Goal: Information Seeking & Learning: Check status

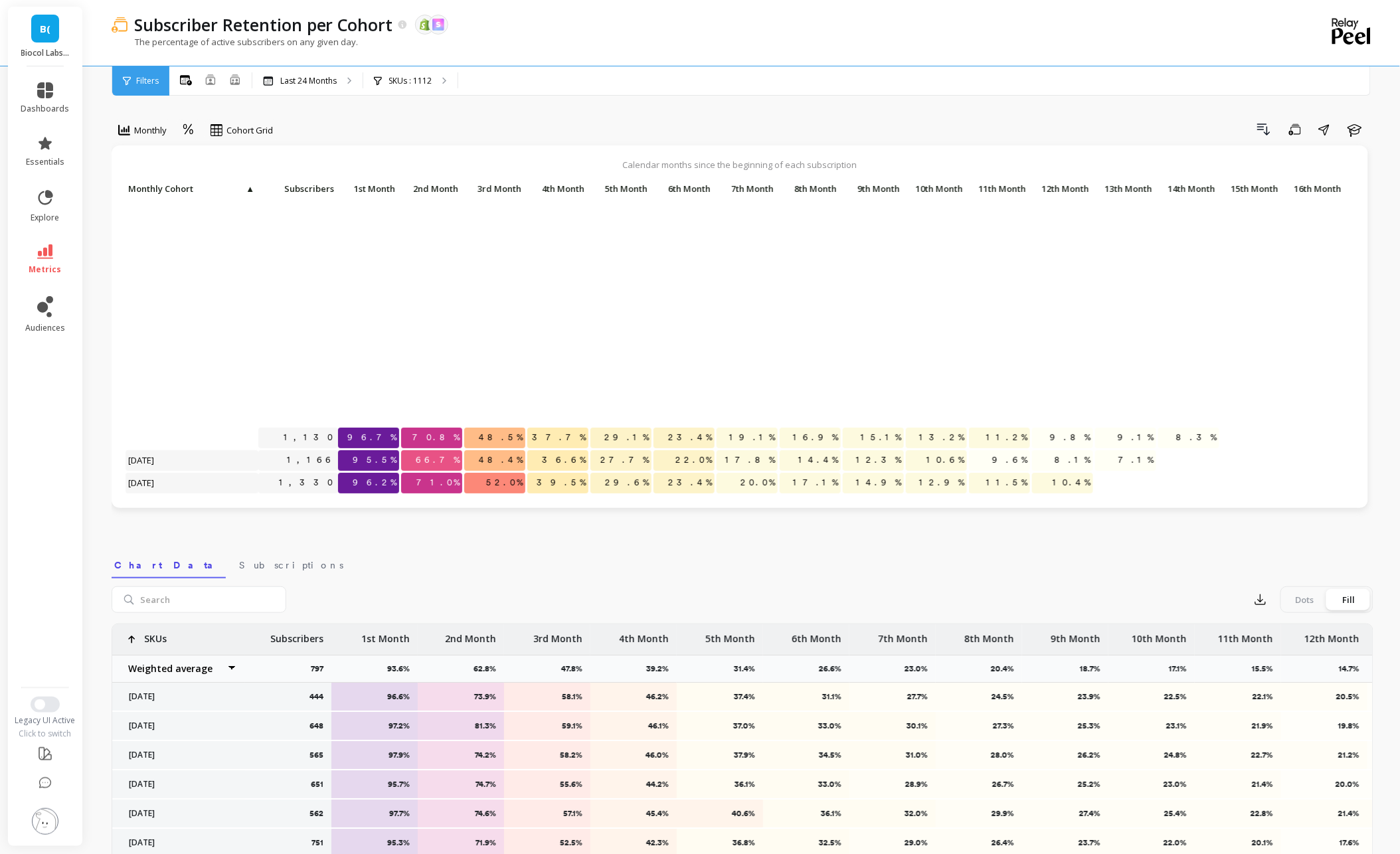
scroll to position [271, 0]
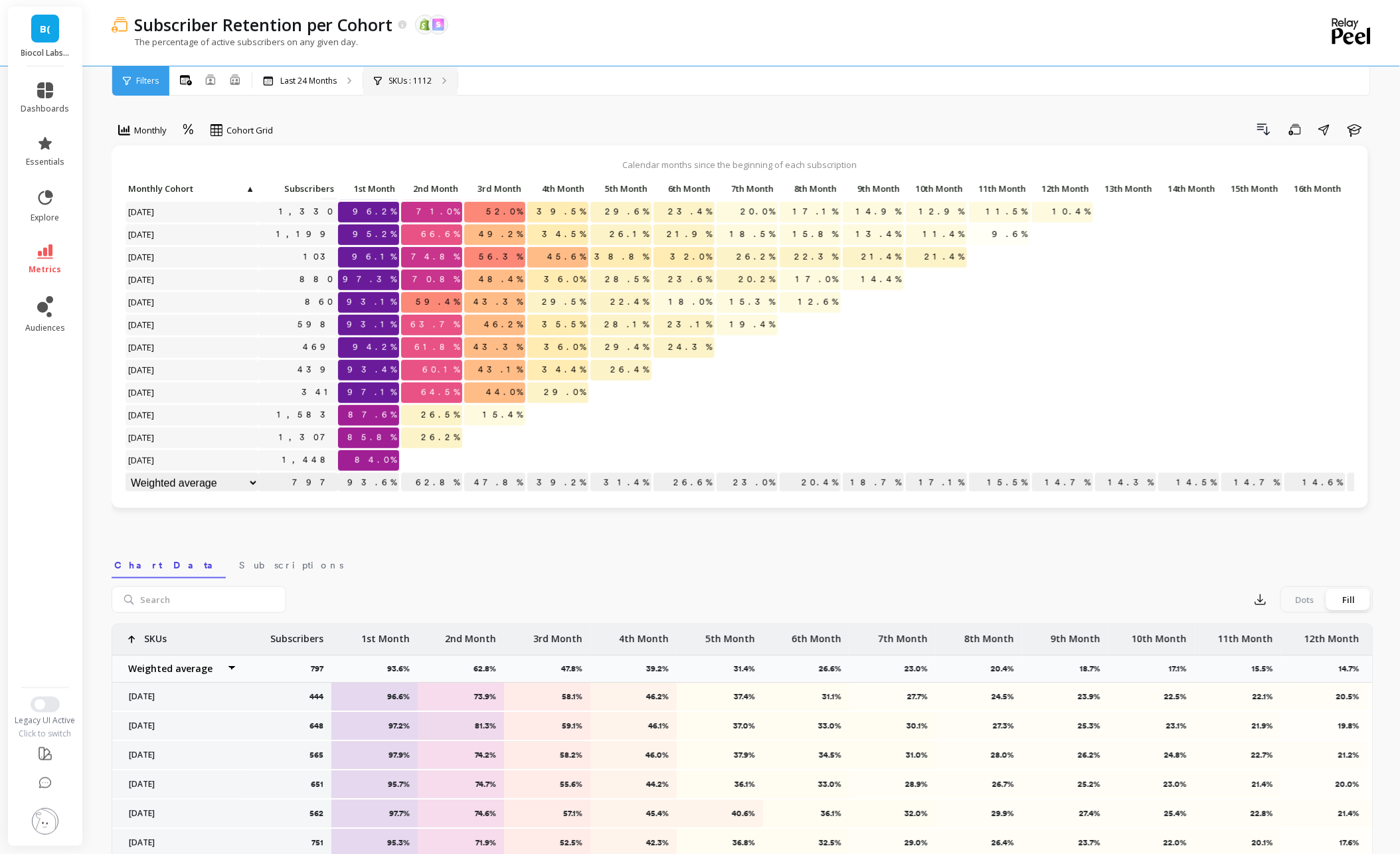
click at [425, 77] on p "SKUs : 1112" at bounding box center [410, 81] width 43 height 11
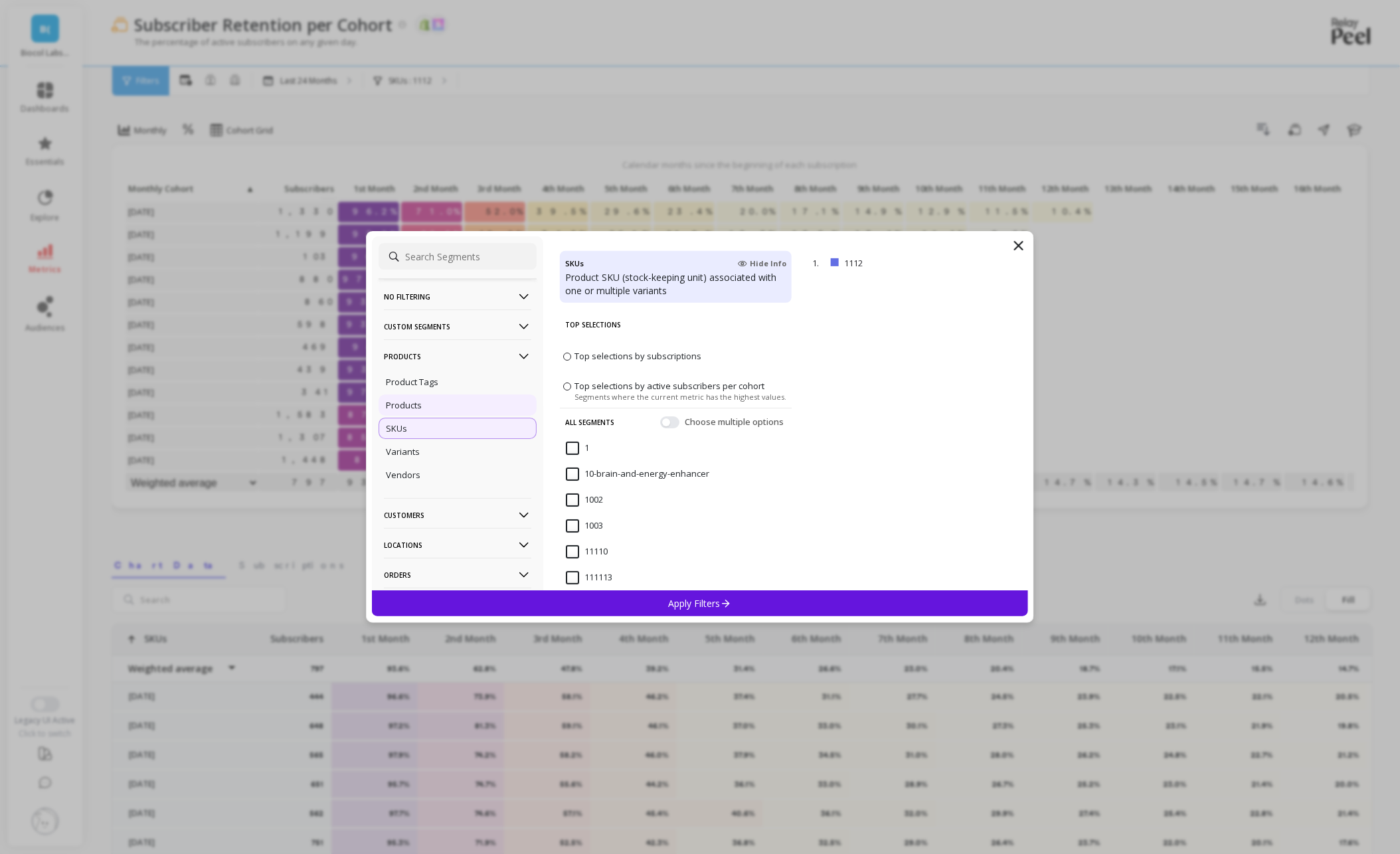
click at [426, 406] on div "Products" at bounding box center [458, 405] width 158 height 21
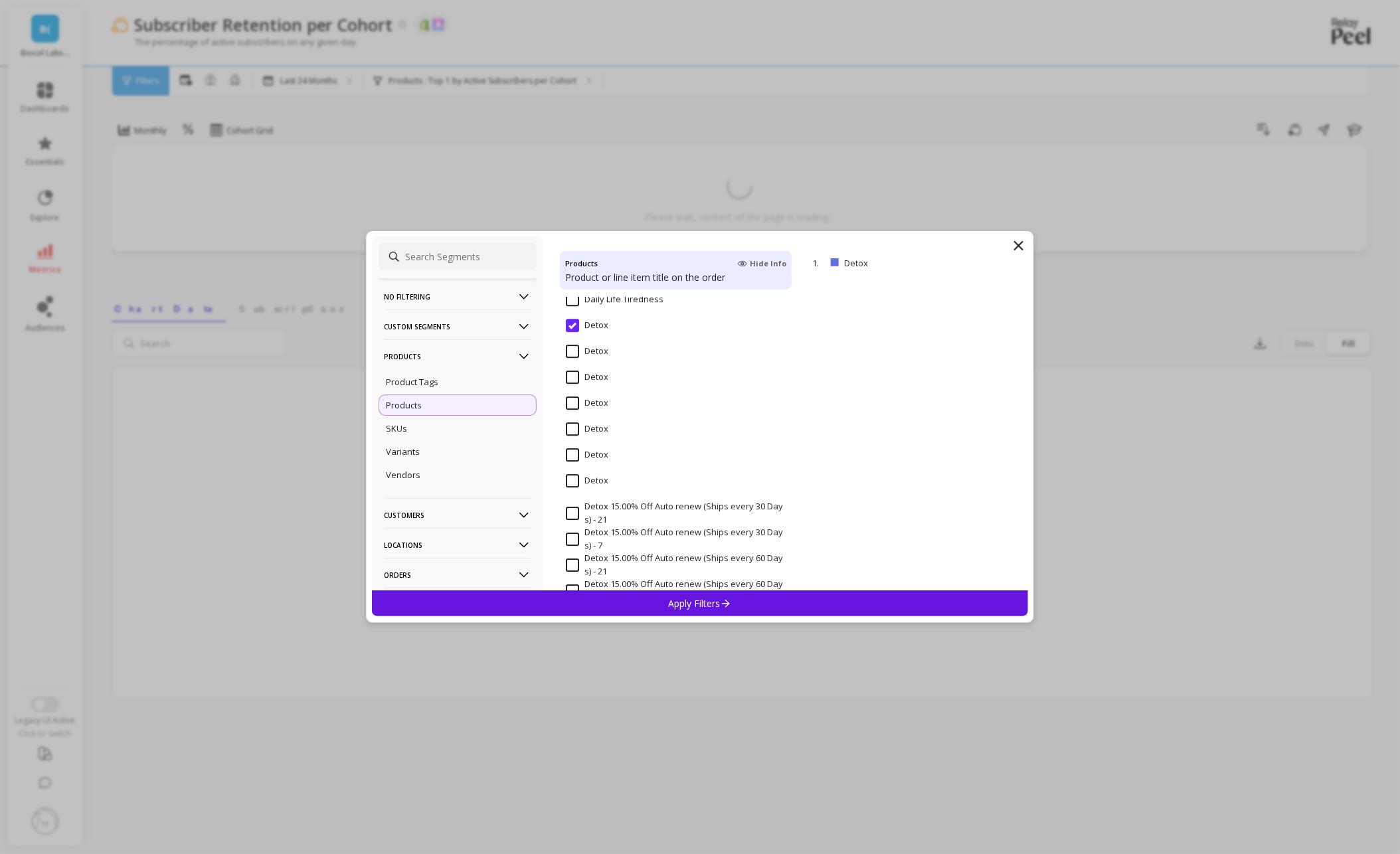
scroll to position [1581, 0]
click at [616, 600] on div "Apply Filters" at bounding box center [700, 603] width 656 height 26
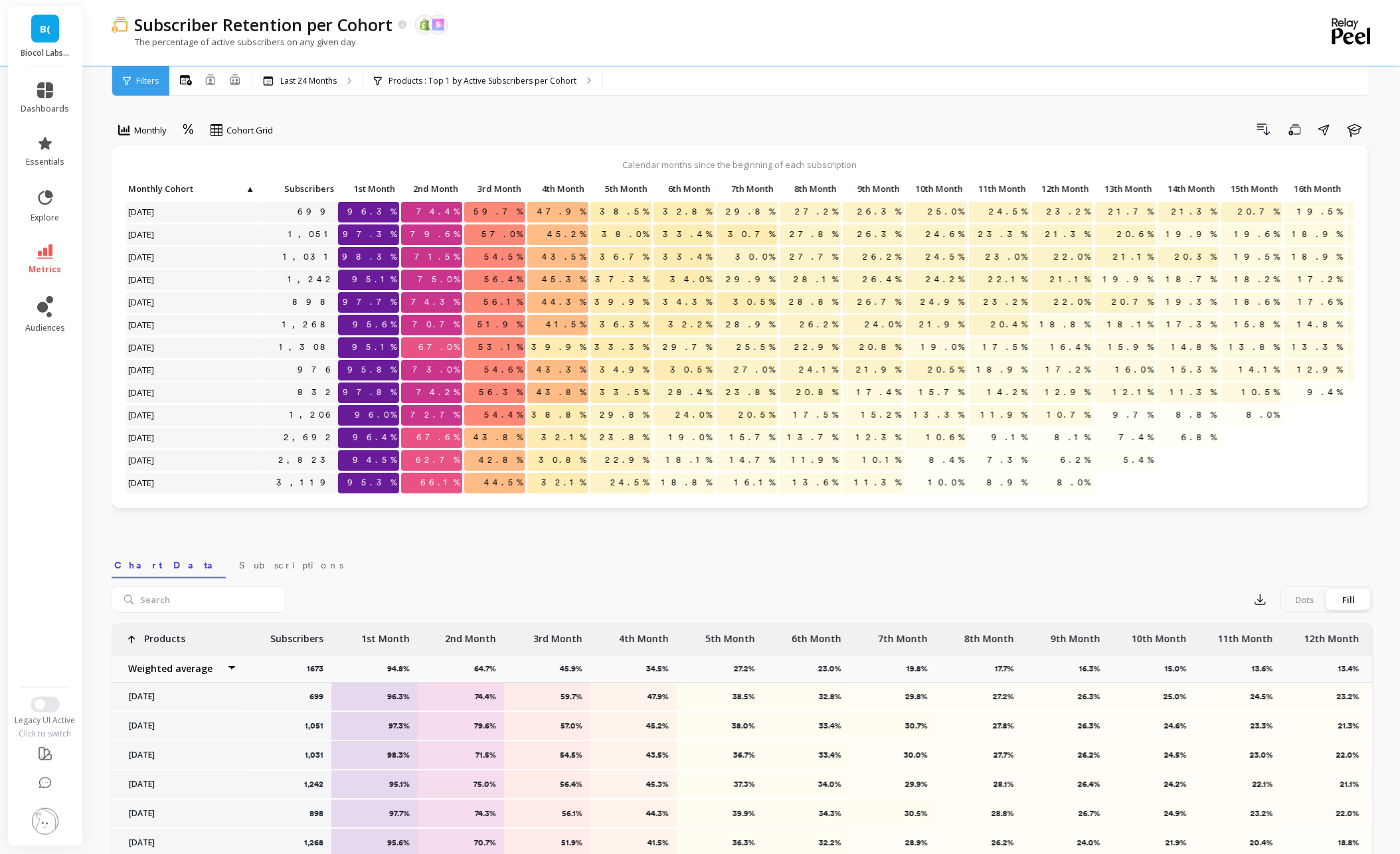
scroll to position [271, 0]
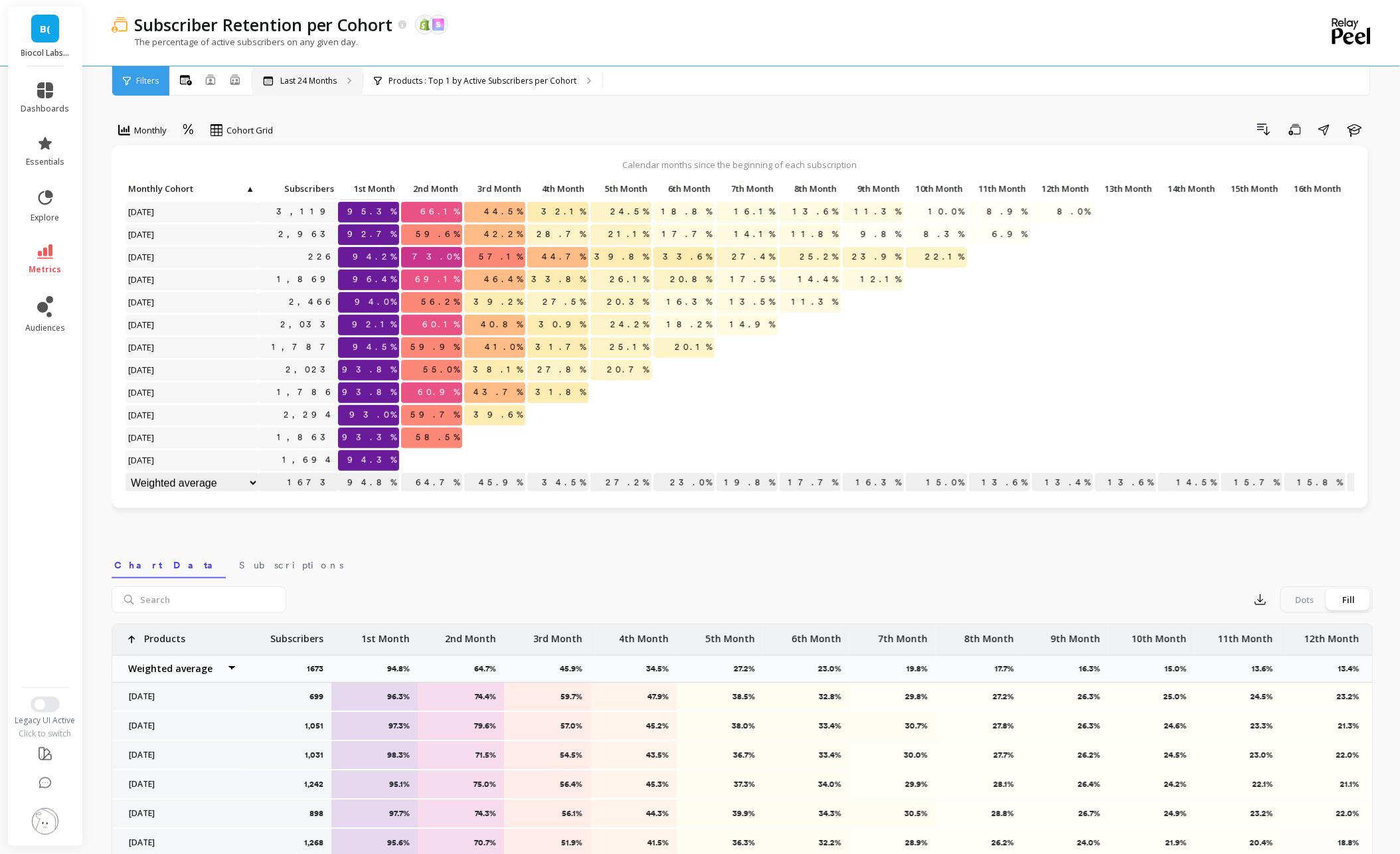
click at [305, 84] on p "Last 24 Months" at bounding box center [308, 81] width 57 height 11
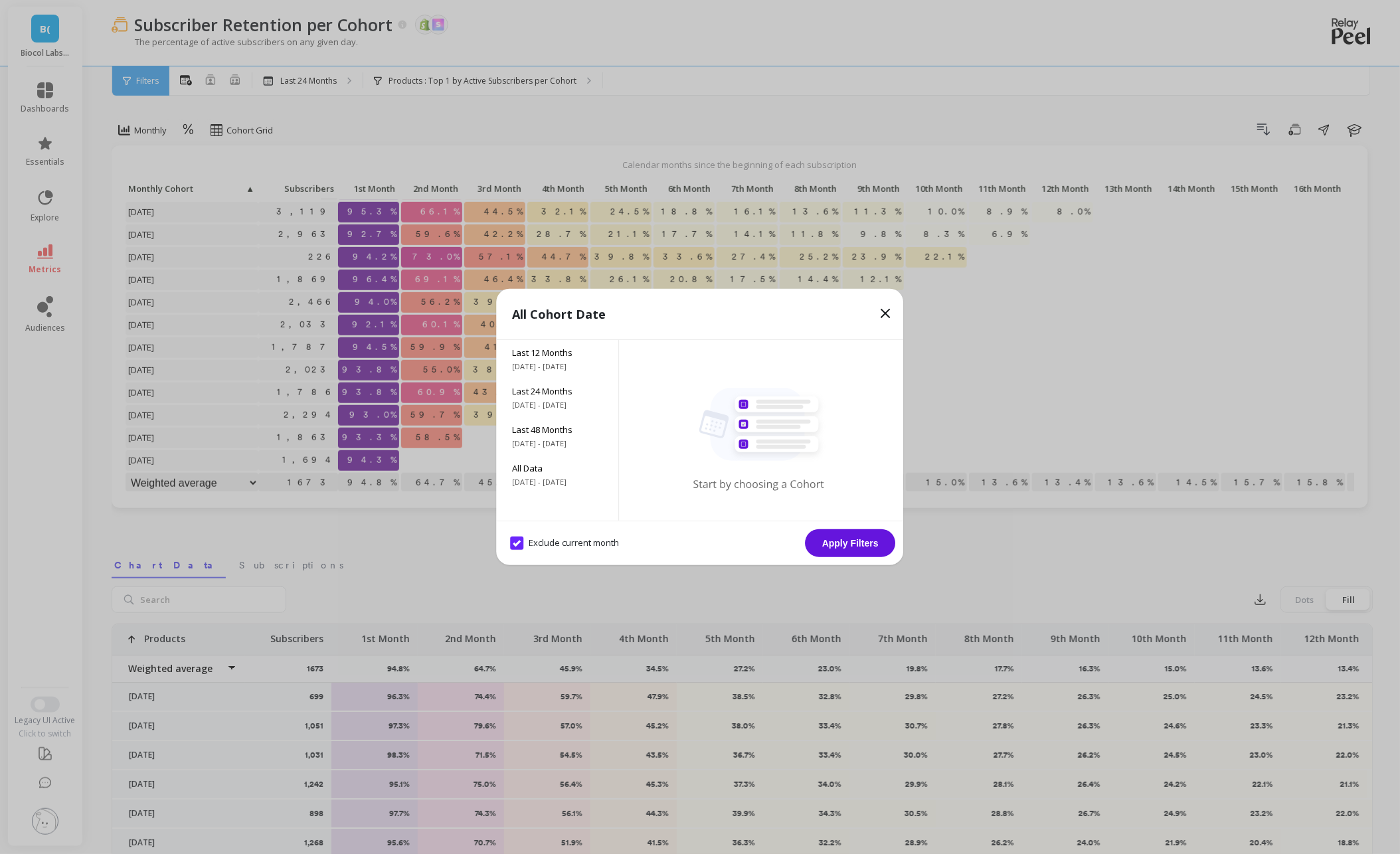
click at [554, 543] on month "Exclude current month" at bounding box center [566, 543] width 109 height 13
checkbox month "false"
click at [843, 541] on button "Apply Filters" at bounding box center [851, 543] width 90 height 28
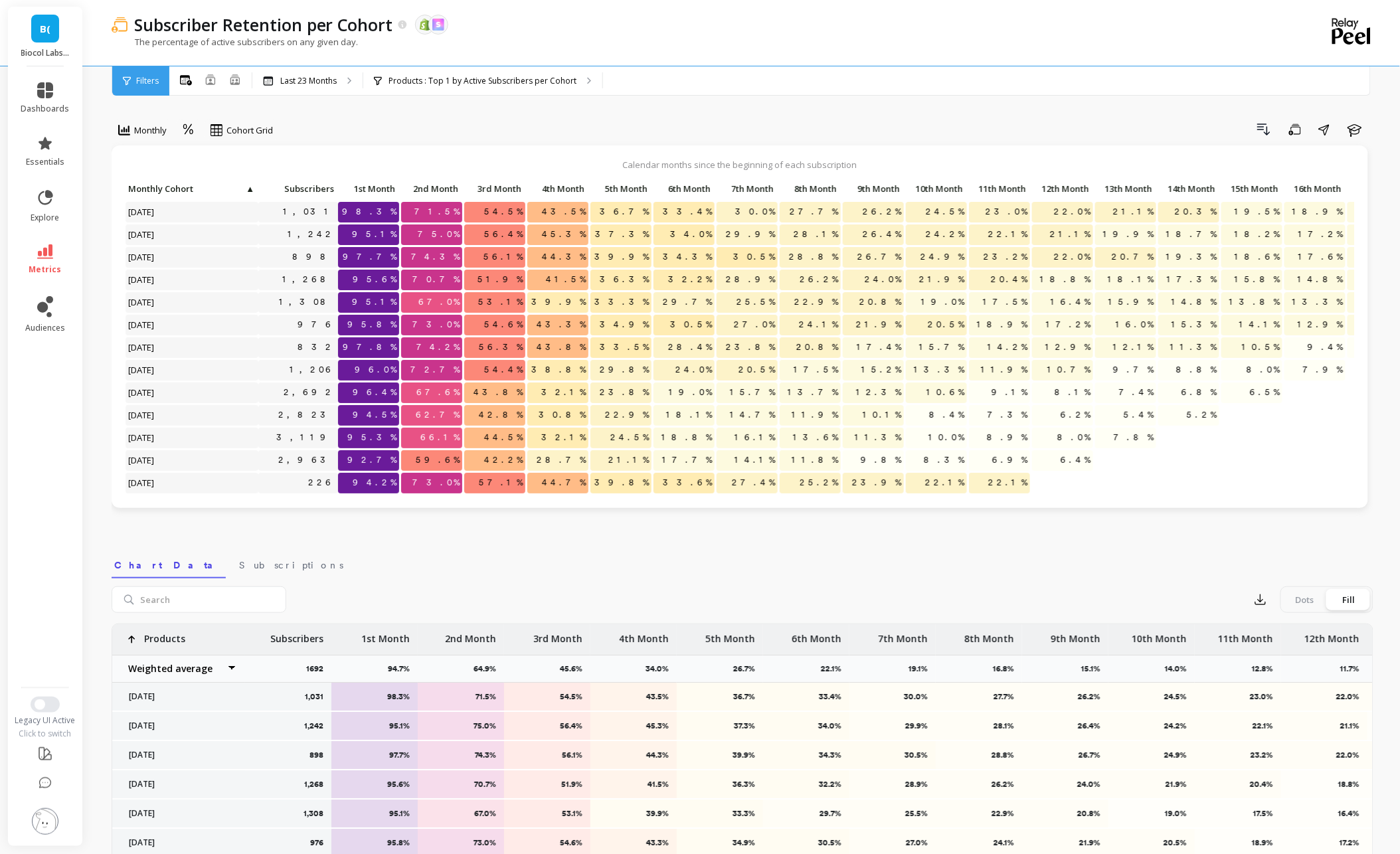
scroll to position [249, 0]
